Goal: Use online tool/utility: Utilize a website feature to perform a specific function

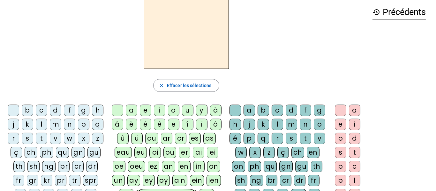
scroll to position [27, 0]
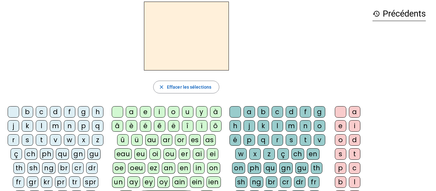
click at [75, 109] on div "f" at bounding box center [70, 112] width 12 height 12
click at [143, 154] on div "eu" at bounding box center [140, 155] width 12 height 12
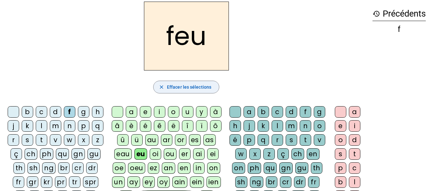
click at [169, 90] on span "Effacer les sélections" at bounding box center [189, 87] width 44 height 8
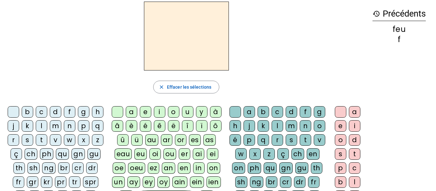
click at [75, 113] on div "f" at bounding box center [70, 112] width 12 height 12
click at [144, 153] on div "eu" at bounding box center [140, 155] width 12 height 12
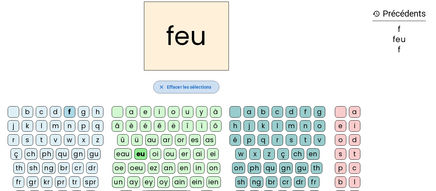
click at [164, 91] on span "button" at bounding box center [186, 87] width 65 height 15
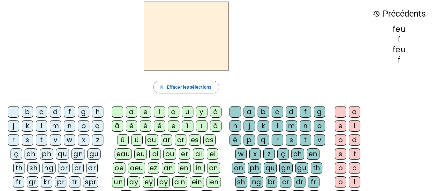
click at [75, 109] on div "f" at bounding box center [70, 112] width 12 height 12
click at [144, 153] on div "eu" at bounding box center [140, 155] width 12 height 12
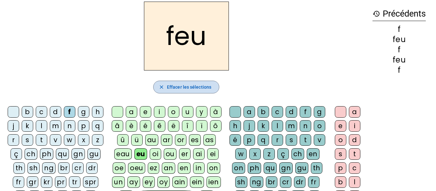
click at [186, 87] on span "Effacer les sélections" at bounding box center [189, 87] width 44 height 8
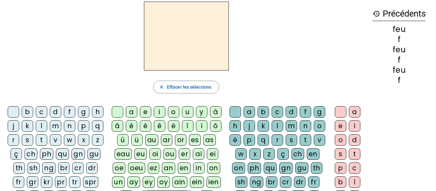
click at [75, 113] on div "f" at bounding box center [70, 112] width 12 height 12
click at [138, 157] on div "eu" at bounding box center [140, 155] width 12 height 12
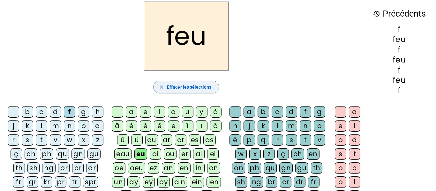
click at [195, 88] on span "Effacer les sélections" at bounding box center [189, 87] width 44 height 8
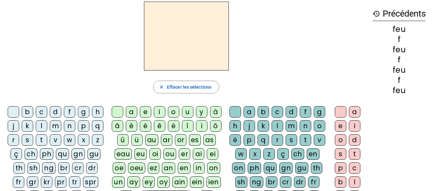
click at [78, 132] on div "p" at bounding box center [84, 126] width 12 height 12
click at [141, 154] on div "eu" at bounding box center [140, 155] width 12 height 12
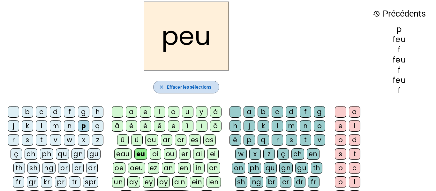
click at [180, 90] on span "Effacer les sélections" at bounding box center [189, 87] width 44 height 8
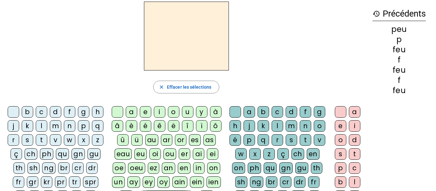
click at [78, 132] on div "p" at bounding box center [84, 126] width 12 height 12
click at [138, 157] on div "eu" at bounding box center [140, 155] width 12 height 12
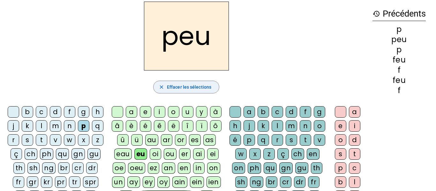
click at [193, 85] on span "Effacer les sélections" at bounding box center [189, 87] width 44 height 8
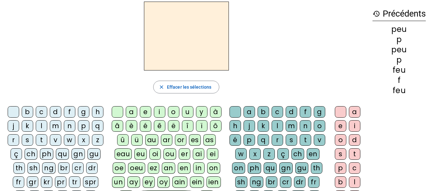
click at [19, 128] on div "j" at bounding box center [14, 126] width 12 height 12
click at [142, 152] on div "eu" at bounding box center [140, 155] width 12 height 12
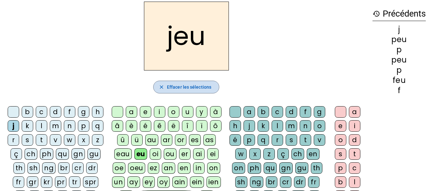
click at [179, 88] on span "Effacer les sélections" at bounding box center [189, 87] width 44 height 8
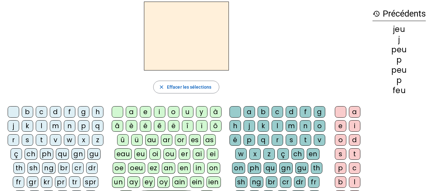
click at [19, 128] on div "j" at bounding box center [14, 126] width 12 height 12
click at [145, 108] on div "e" at bounding box center [146, 112] width 12 height 12
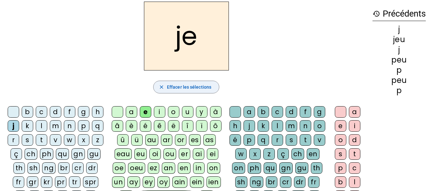
click at [185, 84] on span "Effacer les sélections" at bounding box center [189, 87] width 44 height 8
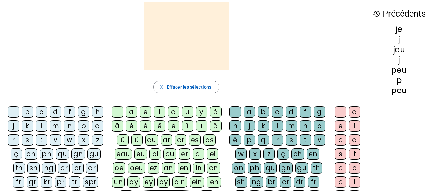
click at [61, 112] on div "d" at bounding box center [56, 112] width 12 height 12
click at [145, 114] on div "e" at bounding box center [146, 112] width 12 height 12
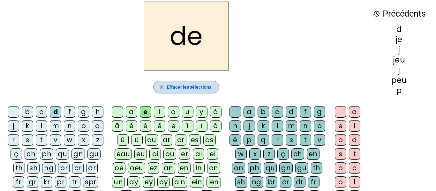
click at [175, 90] on span "Effacer les sélections" at bounding box center [189, 87] width 44 height 8
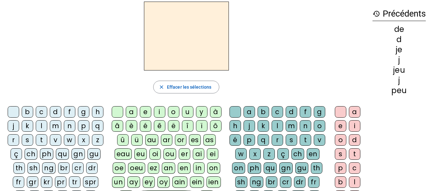
click at [60, 110] on div "d" at bounding box center [56, 112] width 12 height 12
click at [148, 114] on div "e" at bounding box center [146, 112] width 12 height 12
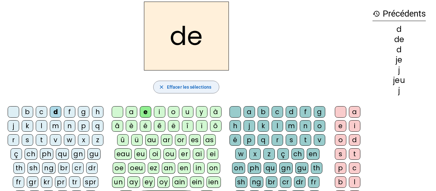
click at [192, 81] on span "button" at bounding box center [186, 87] width 65 height 15
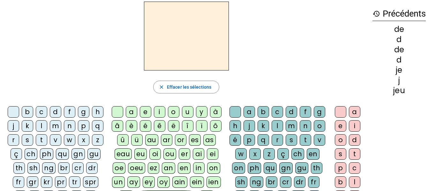
click at [75, 129] on div "n" at bounding box center [70, 126] width 12 height 12
click at [145, 110] on div "e" at bounding box center [146, 112] width 12 height 12
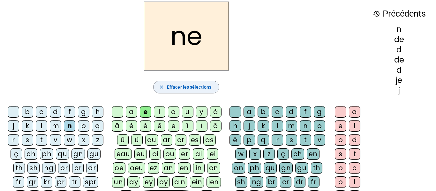
click at [170, 94] on span "button" at bounding box center [186, 87] width 65 height 15
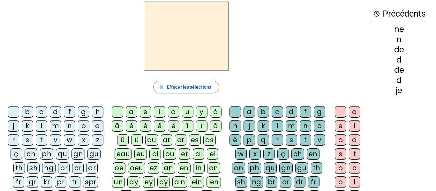
click at [33, 142] on div "s" at bounding box center [28, 140] width 12 height 12
click at [143, 113] on div "e" at bounding box center [146, 112] width 12 height 12
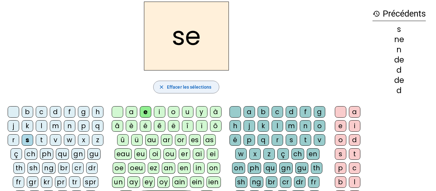
click at [176, 84] on span "Effacer les sélections" at bounding box center [189, 87] width 44 height 8
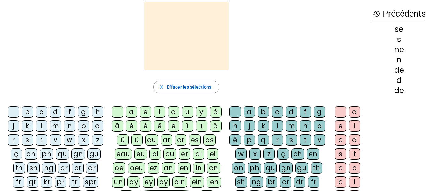
click at [33, 141] on div "s" at bounding box center [28, 140] width 12 height 12
click at [142, 114] on div "e" at bounding box center [146, 112] width 12 height 12
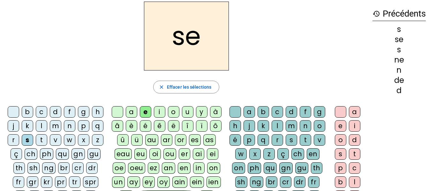
click at [283, 125] on div "l" at bounding box center [278, 126] width 12 height 12
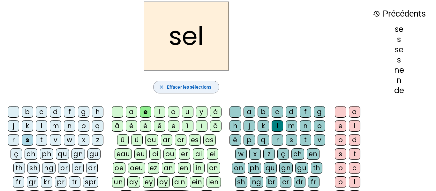
click at [204, 86] on span "Effacer les sélections" at bounding box center [189, 87] width 44 height 8
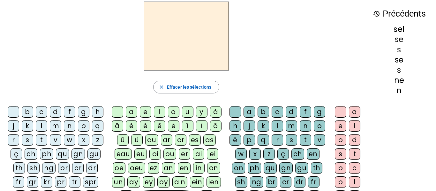
click at [33, 138] on div "s" at bounding box center [28, 140] width 12 height 12
click at [146, 111] on div "e" at bounding box center [146, 112] width 12 height 12
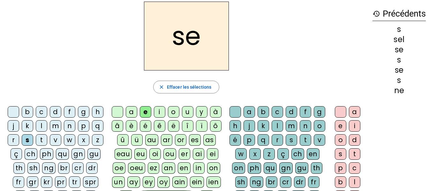
click at [283, 125] on div "l" at bounding box center [278, 126] width 12 height 12
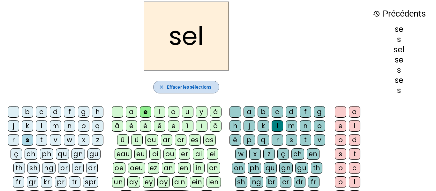
click at [189, 84] on span "Effacer les sélections" at bounding box center [189, 87] width 44 height 8
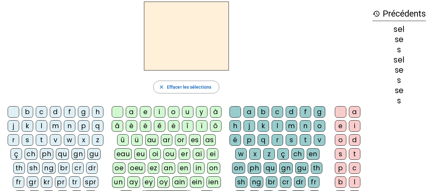
click at [47, 141] on div "t" at bounding box center [42, 140] width 12 height 12
click at [143, 112] on div "e" at bounding box center [146, 112] width 12 height 12
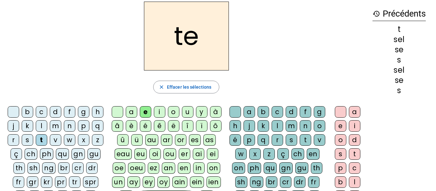
click at [283, 128] on div "l" at bounding box center [278, 126] width 12 height 12
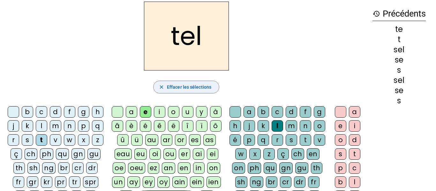
click at [182, 88] on span "Effacer les sélections" at bounding box center [189, 87] width 44 height 8
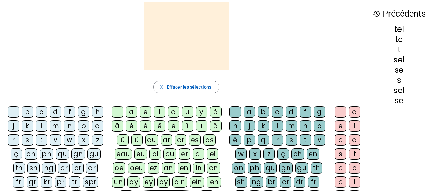
click at [33, 114] on div "b" at bounding box center [28, 112] width 12 height 12
click at [144, 111] on div "e" at bounding box center [146, 112] width 12 height 12
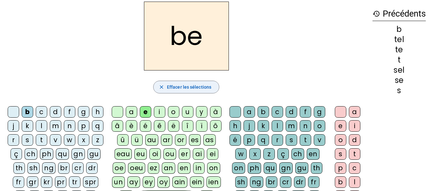
click at [201, 85] on span "Effacer les sélections" at bounding box center [189, 87] width 44 height 8
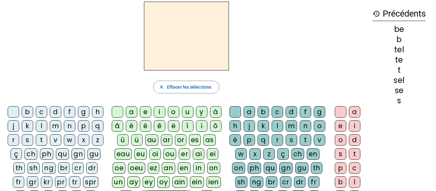
click at [33, 112] on div "b" at bounding box center [28, 112] width 12 height 12
click at [144, 116] on div "e" at bounding box center [146, 112] width 12 height 12
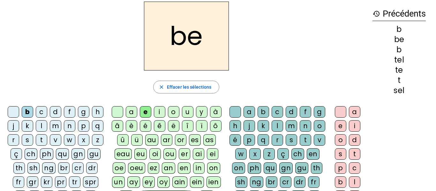
click at [283, 131] on div "l" at bounding box center [278, 126] width 12 height 12
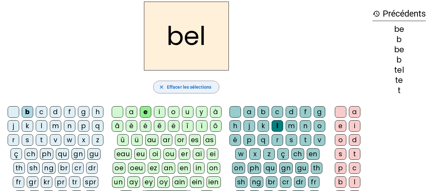
click at [202, 88] on span "Effacer les sélections" at bounding box center [189, 87] width 44 height 8
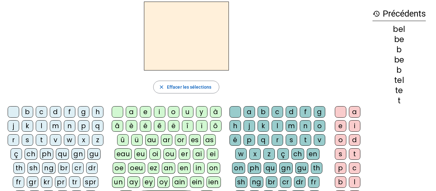
click at [30, 113] on div "b" at bounding box center [28, 112] width 12 height 12
click at [133, 111] on div "a" at bounding box center [132, 112] width 12 height 12
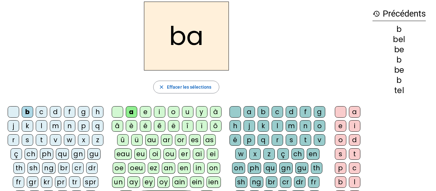
click at [283, 129] on div "l" at bounding box center [278, 126] width 12 height 12
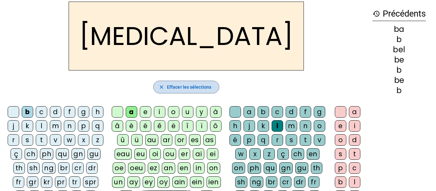
click at [205, 91] on span "button" at bounding box center [186, 87] width 65 height 15
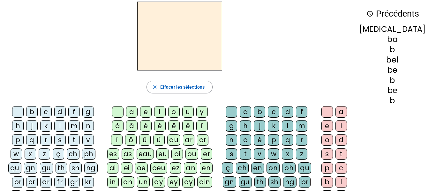
click at [34, 114] on div "b" at bounding box center [32, 112] width 12 height 12
click at [133, 111] on div "a" at bounding box center [132, 112] width 12 height 12
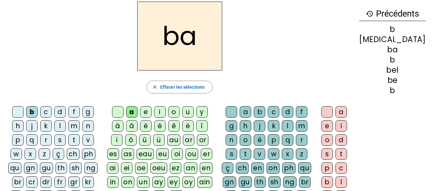
click at [294, 123] on div "l" at bounding box center [288, 126] width 12 height 12
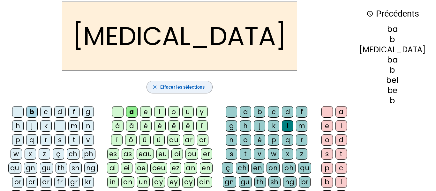
click at [190, 93] on span "button" at bounding box center [179, 87] width 65 height 15
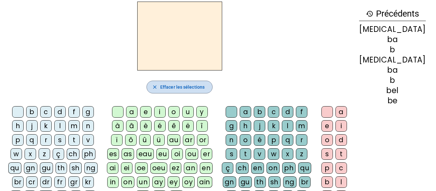
click at [190, 93] on span "button" at bounding box center [179, 87] width 65 height 15
click at [37, 108] on div "b" at bounding box center [32, 112] width 12 height 12
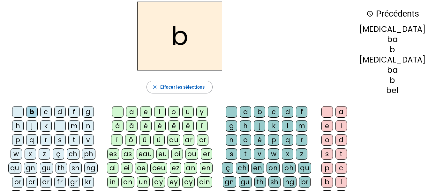
click at [130, 112] on div "a" at bounding box center [132, 112] width 12 height 12
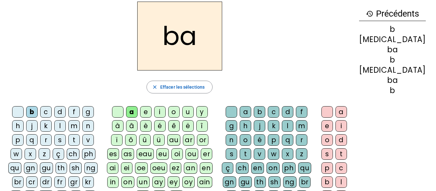
click at [280, 113] on div "c" at bounding box center [274, 112] width 12 height 12
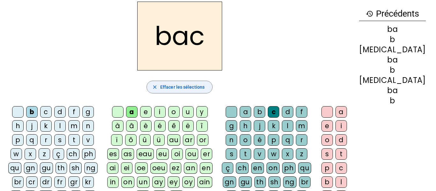
click at [194, 84] on span "Effacer les sélections" at bounding box center [182, 87] width 44 height 8
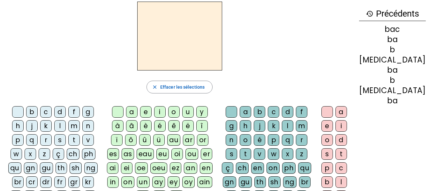
click at [35, 111] on div "b" at bounding box center [32, 112] width 12 height 12
click at [132, 113] on div "a" at bounding box center [132, 112] width 12 height 12
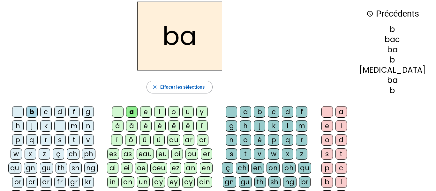
click at [308, 143] on div "r" at bounding box center [302, 140] width 12 height 12
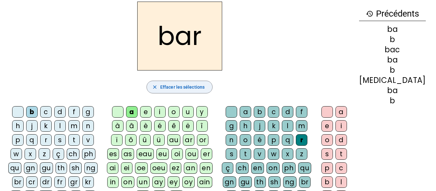
click at [205, 91] on span "Effacer les sélections" at bounding box center [182, 87] width 44 height 8
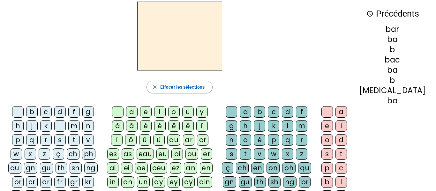
click at [23, 139] on div "p" at bounding box center [18, 140] width 12 height 12
click at [136, 110] on div "a" at bounding box center [132, 112] width 12 height 12
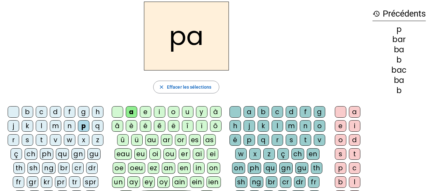
click at [283, 139] on div "r" at bounding box center [278, 140] width 12 height 12
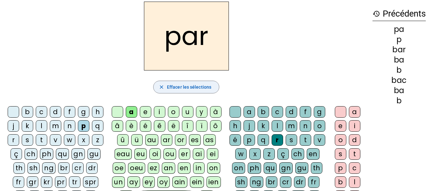
click at [218, 87] on span "button" at bounding box center [186, 87] width 65 height 15
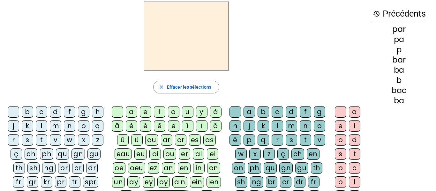
click at [78, 132] on div "p" at bounding box center [84, 126] width 12 height 12
click at [186, 112] on div "u" at bounding box center [188, 112] width 12 height 12
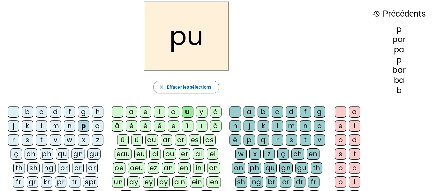
click at [283, 139] on div "r" at bounding box center [278, 140] width 12 height 12
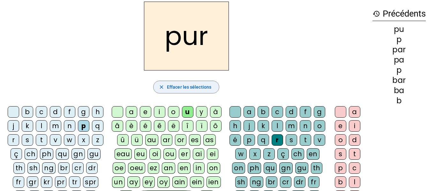
click at [211, 86] on span "button" at bounding box center [186, 87] width 65 height 15
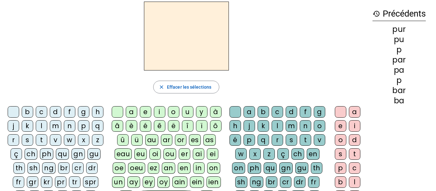
click at [78, 132] on div "p" at bounding box center [84, 126] width 12 height 12
click at [189, 114] on div "u" at bounding box center [188, 112] width 12 height 12
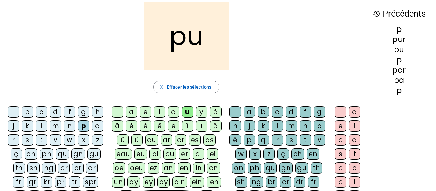
click at [283, 138] on div "r" at bounding box center [278, 140] width 12 height 12
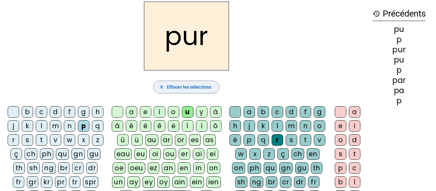
click at [176, 92] on span "button" at bounding box center [186, 87] width 65 height 15
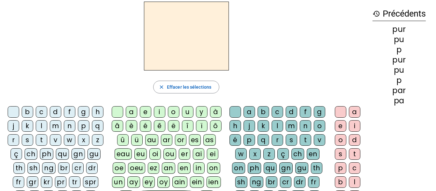
click at [59, 115] on div "d" at bounding box center [56, 112] width 12 height 12
click at [183, 112] on div "u" at bounding box center [188, 112] width 12 height 12
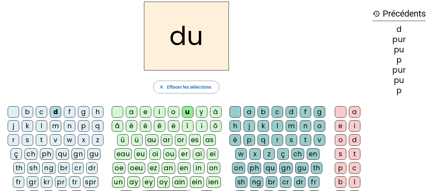
click at [283, 141] on div "r" at bounding box center [278, 140] width 12 height 12
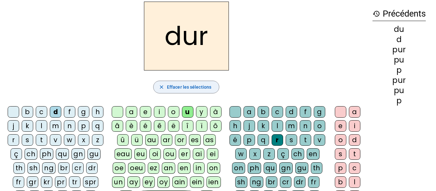
click at [170, 82] on span "button" at bounding box center [186, 87] width 65 height 15
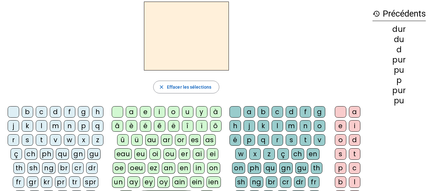
click at [61, 127] on div "m" at bounding box center [56, 126] width 12 height 12
click at [188, 111] on div "u" at bounding box center [188, 112] width 12 height 12
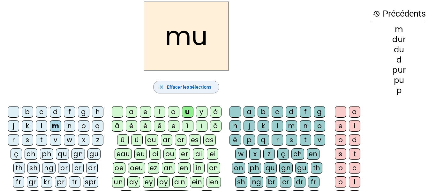
click at [193, 87] on span "Effacer les sélections" at bounding box center [189, 87] width 44 height 8
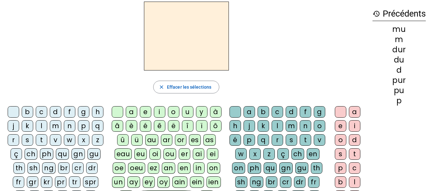
click at [61, 126] on div "m" at bounding box center [56, 126] width 12 height 12
click at [189, 112] on div "u" at bounding box center [188, 112] width 12 height 12
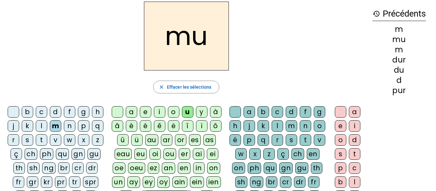
click at [283, 141] on div "r" at bounding box center [278, 140] width 12 height 12
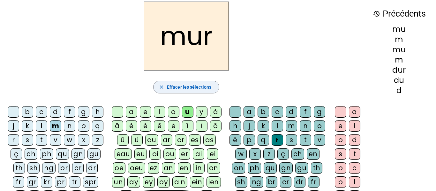
click at [170, 88] on span "Effacer les sélections" at bounding box center [189, 87] width 44 height 8
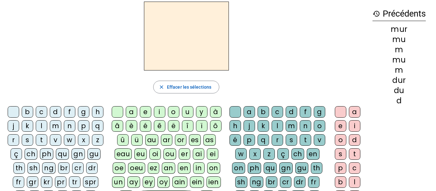
click at [61, 128] on div "m" at bounding box center [56, 126] width 12 height 12
click at [148, 110] on div "e" at bounding box center [146, 112] width 12 height 12
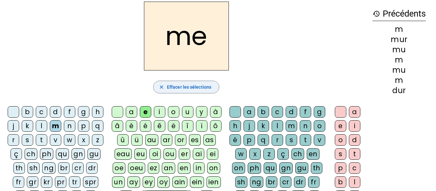
click at [204, 89] on span "Effacer les sélections" at bounding box center [189, 87] width 44 height 8
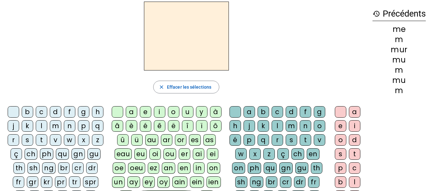
click at [61, 129] on div "m" at bounding box center [56, 126] width 12 height 12
click at [144, 109] on div "e" at bounding box center [146, 112] width 12 height 12
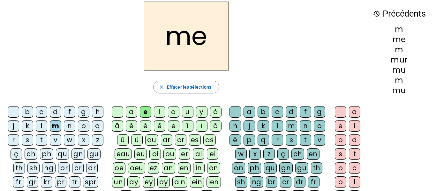
click at [283, 137] on div "r" at bounding box center [278, 140] width 12 height 12
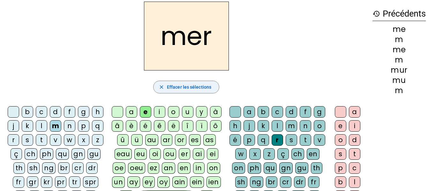
click at [214, 88] on span "button" at bounding box center [186, 87] width 65 height 15
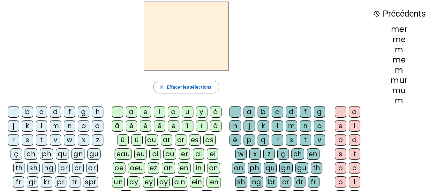
click at [61, 137] on div "v" at bounding box center [56, 140] width 12 height 12
click at [146, 113] on div "e" at bounding box center [146, 112] width 12 height 12
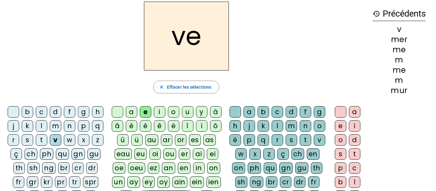
click at [283, 142] on div "r" at bounding box center [278, 140] width 12 height 12
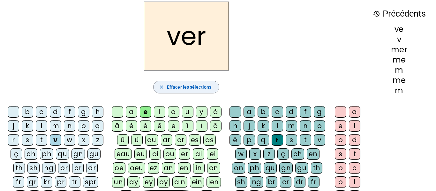
click at [157, 90] on span "button" at bounding box center [186, 87] width 65 height 15
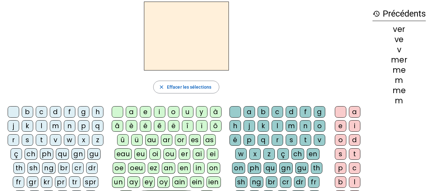
click at [61, 139] on div "v" at bounding box center [56, 140] width 12 height 12
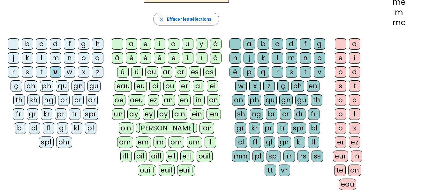
scroll to position [61, 0]
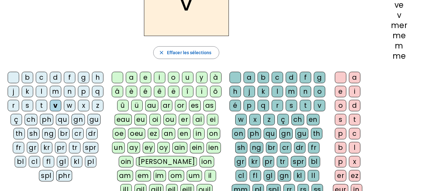
click at [147, 77] on div "e" at bounding box center [146, 78] width 12 height 12
click at [283, 107] on div "r" at bounding box center [278, 106] width 12 height 12
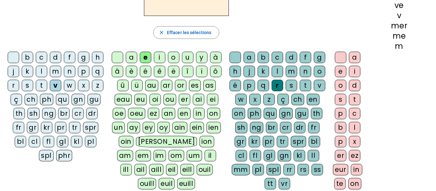
scroll to position [74, 0]
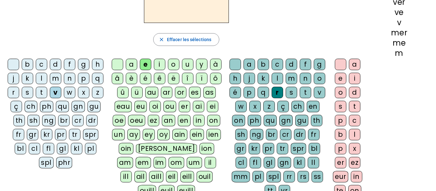
click at [349, 106] on div "t" at bounding box center [355, 107] width 12 height 12
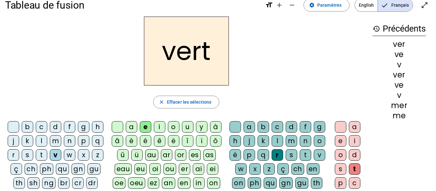
scroll to position [11, 0]
